Goal: Information Seeking & Learning: Learn about a topic

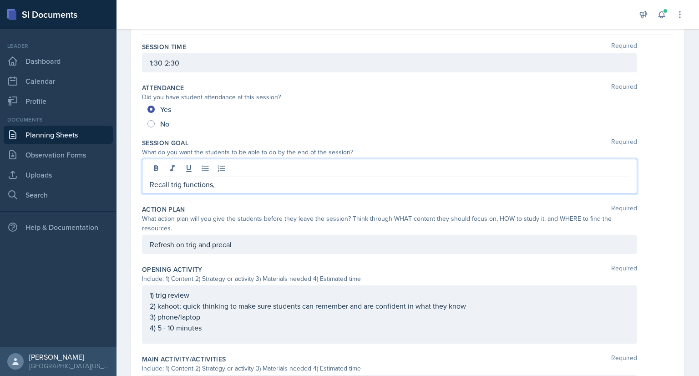
scroll to position [60, 0]
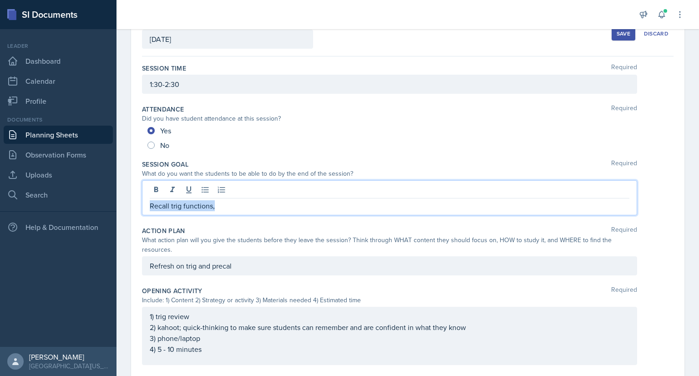
drag, startPoint x: 220, startPoint y: 206, endPoint x: 146, endPoint y: 208, distance: 74.2
click at [146, 208] on div "Recall trig functions," at bounding box center [389, 197] width 495 height 35
click at [211, 204] on p "Students will recall basic trigonometry and Precal." at bounding box center [390, 205] width 480 height 11
drag, startPoint x: 431, startPoint y: 312, endPoint x: 460, endPoint y: 352, distance: 49.8
click at [460, 352] on div "Session Time Required 1:30-2:30 Attendance Required Did you have student attend…" at bounding box center [407, 346] width 531 height 580
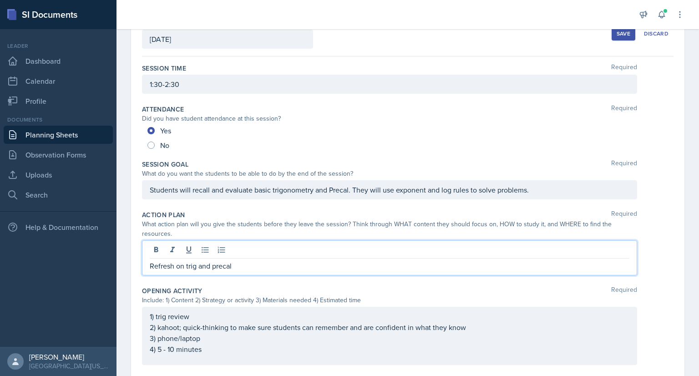
drag, startPoint x: 243, startPoint y: 270, endPoint x: 153, endPoint y: 264, distance: 89.3
click at [153, 264] on div "Refresh on trig and precal" at bounding box center [389, 257] width 495 height 35
click at [233, 265] on p "Refresh on trig and precal" at bounding box center [390, 265] width 480 height 11
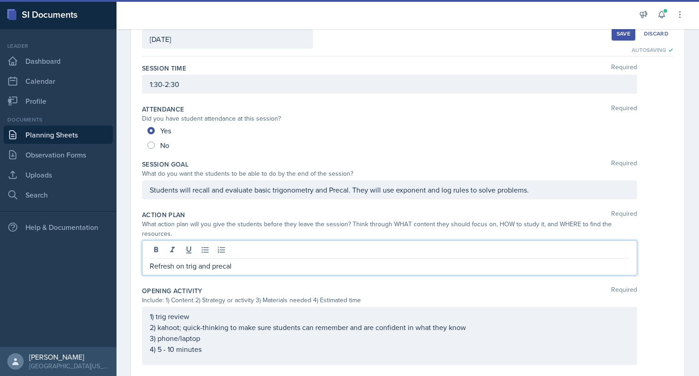
click at [393, 192] on p "Students will recall and evaluate basic trigonometry and Precal. They will use …" at bounding box center [390, 189] width 480 height 11
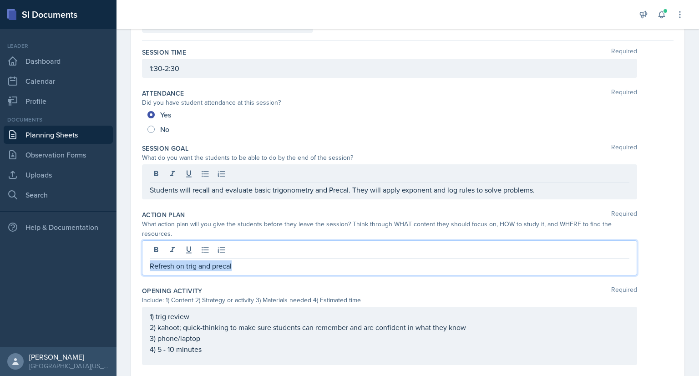
drag, startPoint x: 234, startPoint y: 248, endPoint x: 138, endPoint y: 258, distance: 96.4
click at [138, 258] on div "Date [DATE] [DATE] 27 28 29 30 31 1 2 3 4 5 6 7 8 9 10 11 12 13 14 15 16 17 18 …" at bounding box center [407, 315] width 553 height 641
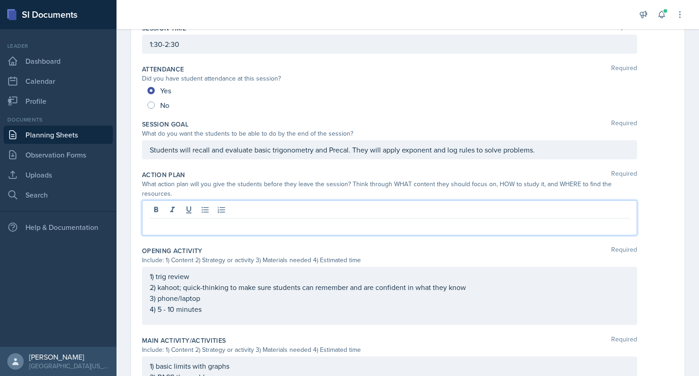
scroll to position [109, 0]
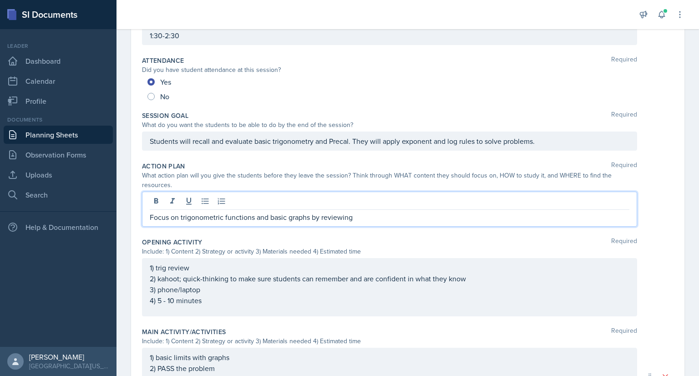
click at [268, 218] on p "Focus on trigonometric functions and basic graphs by reviewing" at bounding box center [390, 217] width 480 height 11
click at [298, 215] on p "Focus on trigonometric functions, basic graphs by reviewing" at bounding box center [390, 217] width 480 height 11
click at [433, 216] on p "Focus on trigonometric functions, basic graphs, and exponent & log rules by rev…" at bounding box center [390, 217] width 480 height 11
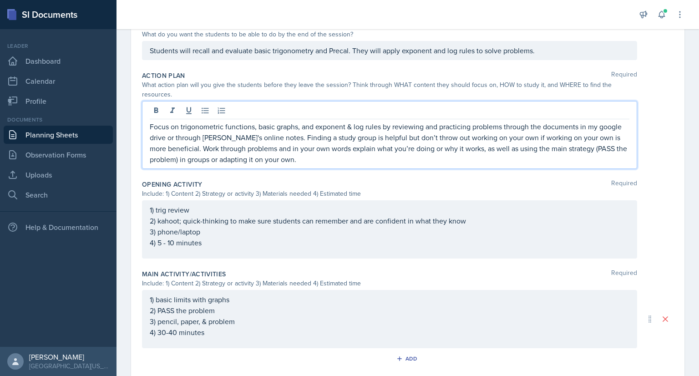
scroll to position [200, 0]
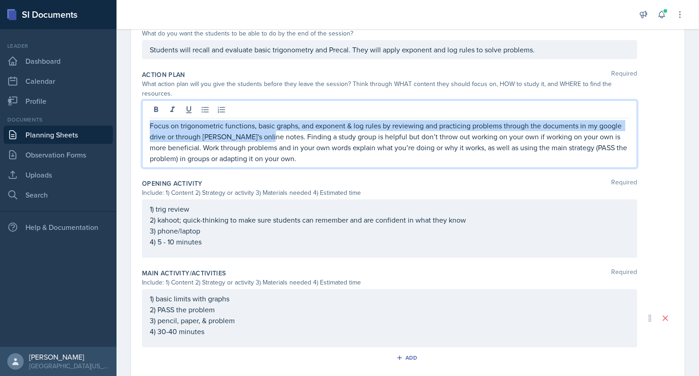
drag, startPoint x: 264, startPoint y: 137, endPoint x: 150, endPoint y: 122, distance: 115.6
click at [150, 122] on p "Focus on trigonometric functions, basic graphs, and exponent & log rules by rev…" at bounding box center [390, 142] width 480 height 44
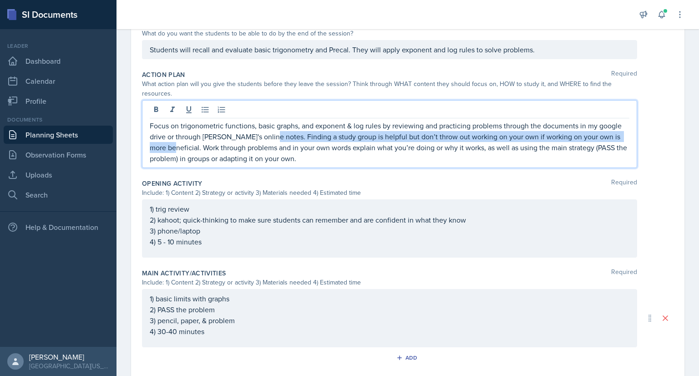
drag, startPoint x: 266, startPoint y: 134, endPoint x: 182, endPoint y: 148, distance: 84.8
click at [182, 148] on p "Focus on trigonometric functions, basic graphs, and exponent & log rules by rev…" at bounding box center [390, 142] width 480 height 44
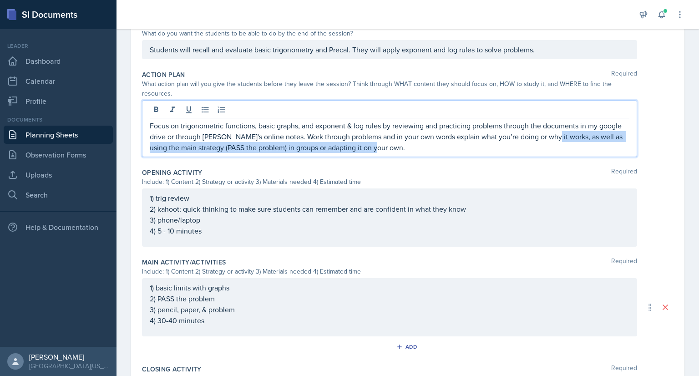
drag, startPoint x: 548, startPoint y: 136, endPoint x: 554, endPoint y: 146, distance: 11.2
click at [554, 146] on p "Focus on trigonometric functions, basic graphs, and exponent & log rules by rev…" at bounding box center [390, 136] width 480 height 33
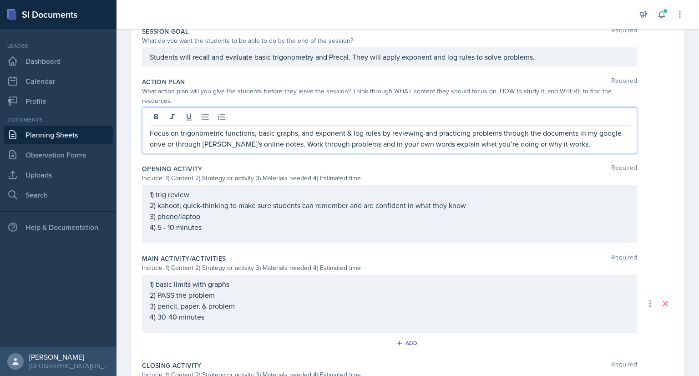
scroll to position [217, 0]
